Goal: Task Accomplishment & Management: Use online tool/utility

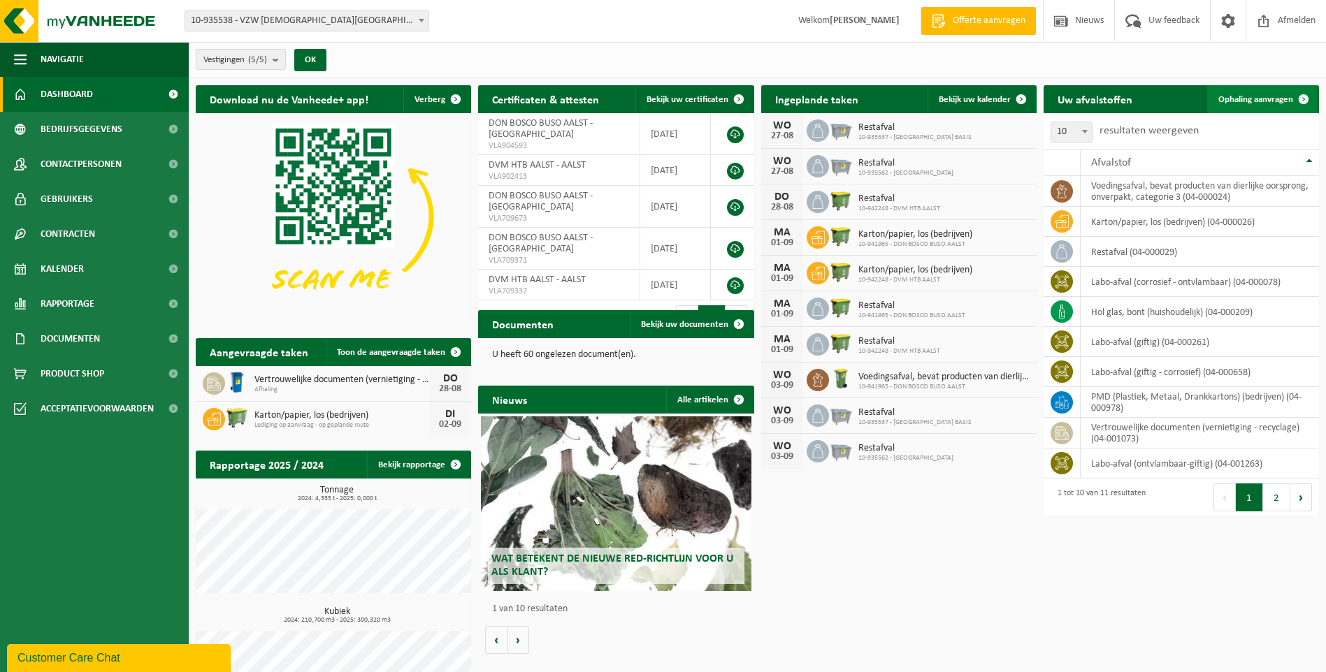
click at [1243, 103] on span "Ophaling aanvragen" at bounding box center [1255, 99] width 75 height 9
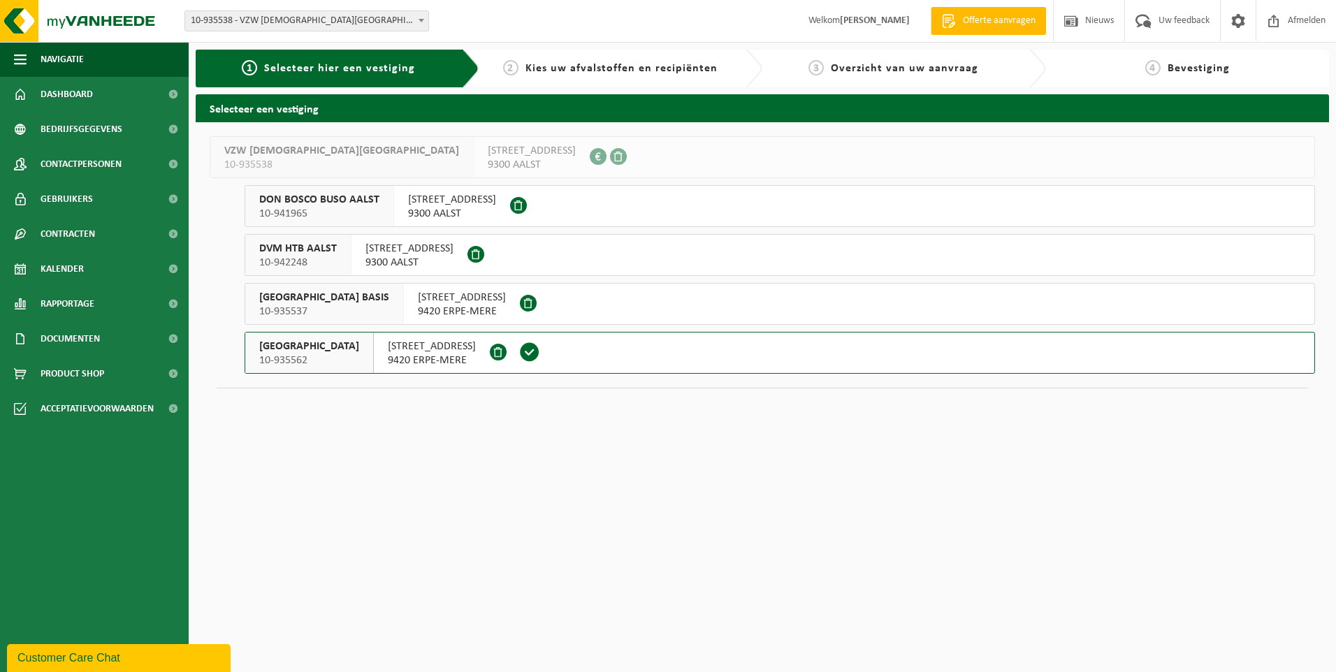
click at [359, 363] on span "10-935562" at bounding box center [309, 361] width 100 height 14
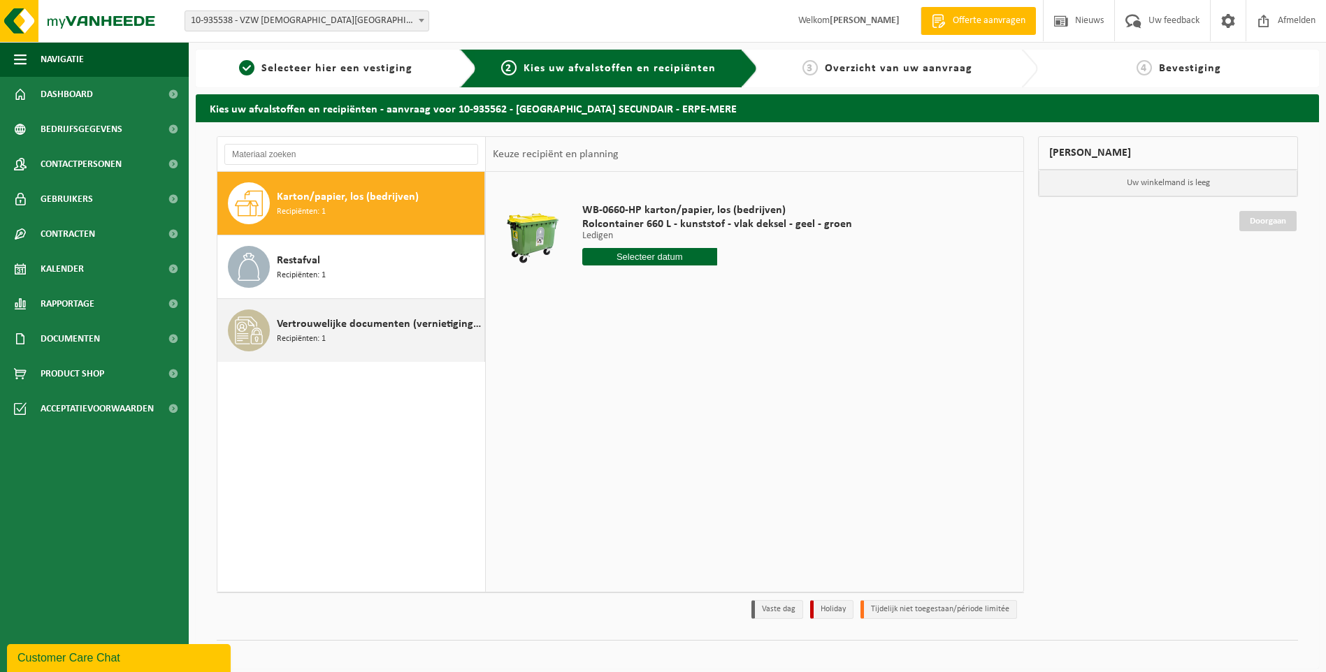
click at [349, 329] on span "Vertrouwelijke documenten (vernietiging - recyclage)" at bounding box center [379, 324] width 204 height 17
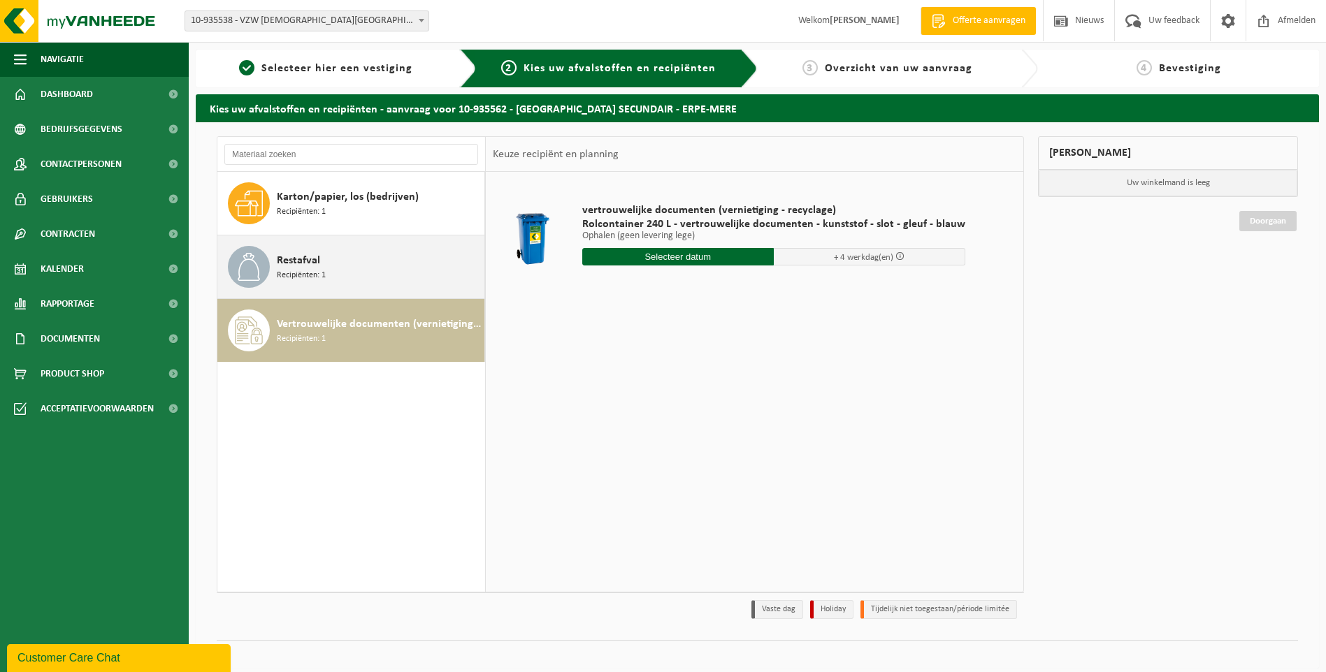
click at [307, 266] on span "Restafval" at bounding box center [298, 260] width 43 height 17
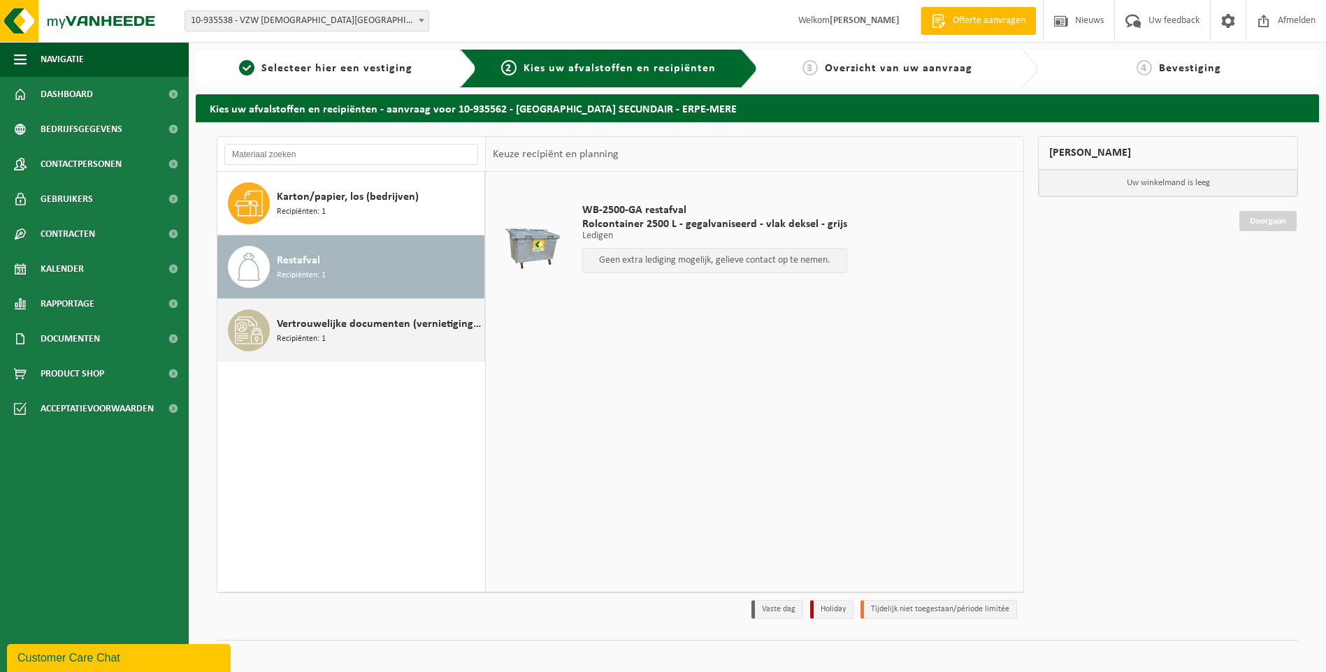
click at [319, 315] on div "Vertrouwelijke documenten (vernietiging - recyclage) Recipiënten: 1" at bounding box center [379, 331] width 204 height 42
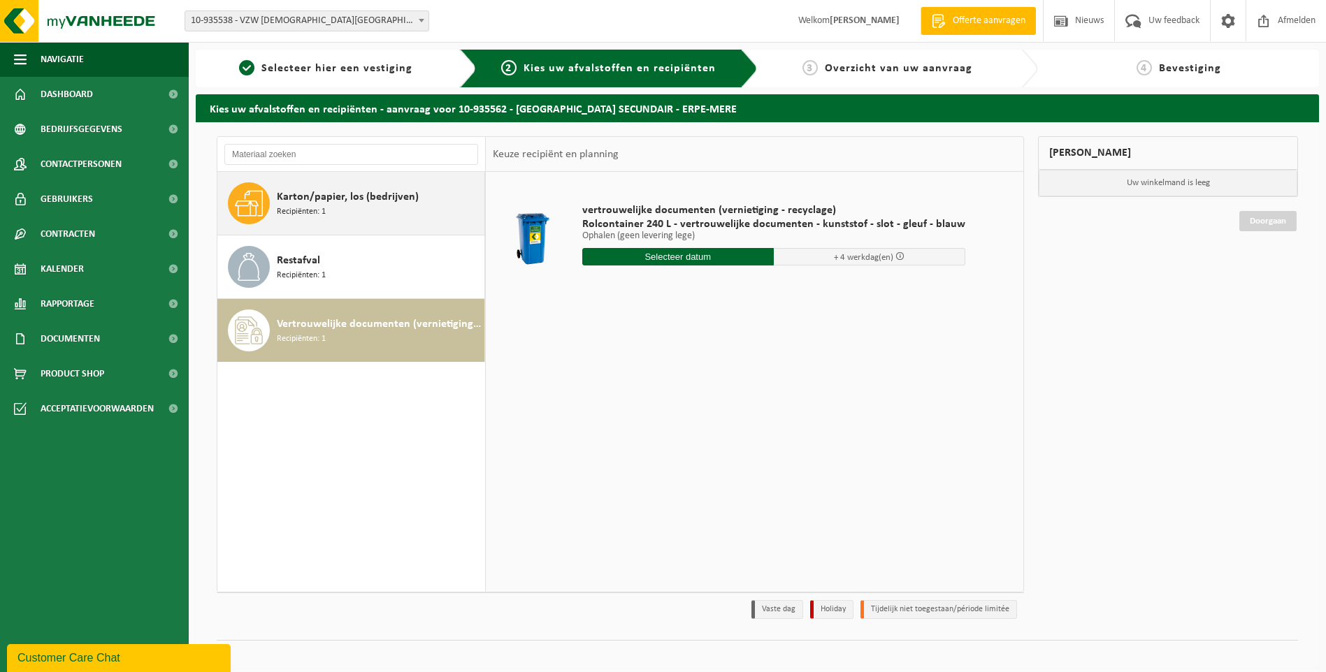
click at [308, 202] on span "Karton/papier, los (bedrijven)" at bounding box center [348, 197] width 142 height 17
